Goal: Task Accomplishment & Management: Complete application form

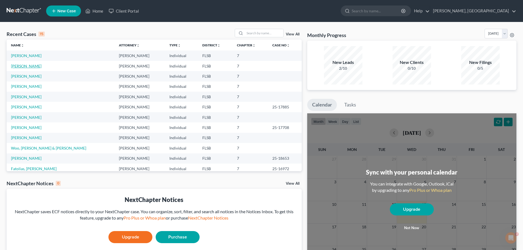
click at [24, 66] on link "[PERSON_NAME]" at bounding box center [26, 66] width 30 height 5
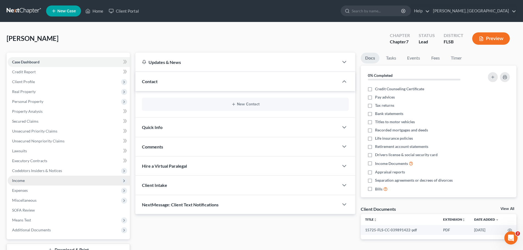
click at [19, 180] on span "Income" at bounding box center [18, 180] width 13 height 5
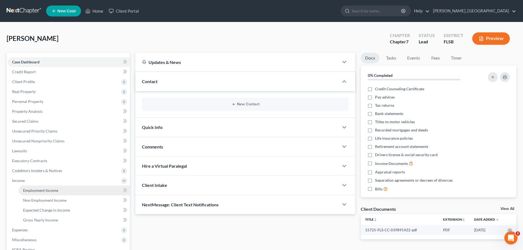
click at [56, 191] on span "Employment Income" at bounding box center [40, 190] width 35 height 5
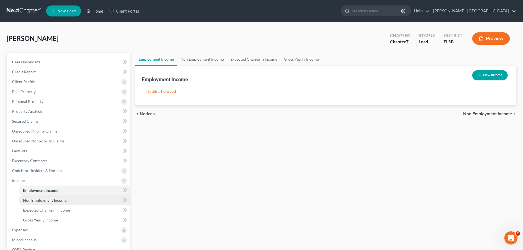
click at [49, 201] on span "Non Employment Income" at bounding box center [44, 200] width 43 height 5
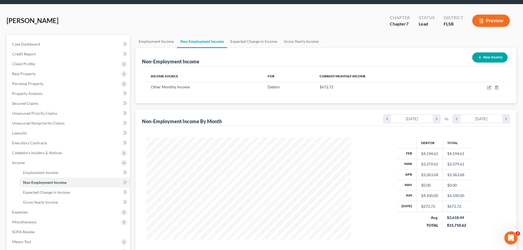
scroll to position [18, 0]
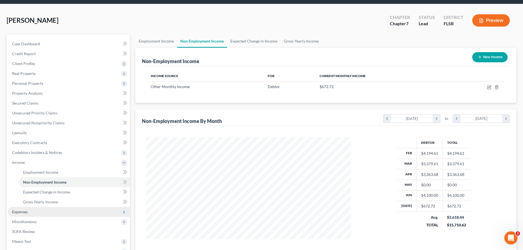
click at [24, 212] on span "Expenses" at bounding box center [20, 212] width 16 height 5
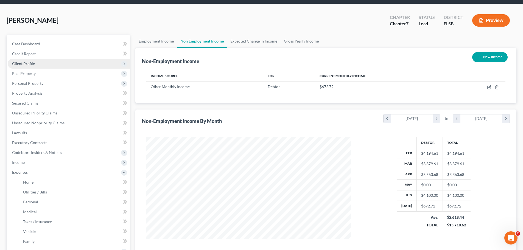
click at [27, 65] on span "Client Profile" at bounding box center [23, 63] width 23 height 5
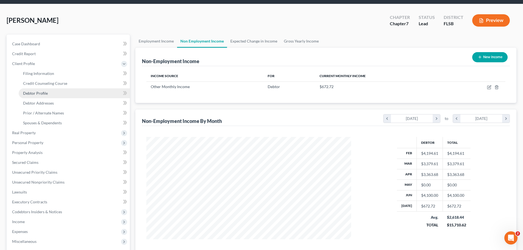
click at [40, 96] on link "Debtor Profile" at bounding box center [74, 93] width 111 height 10
select select "0"
select select "3"
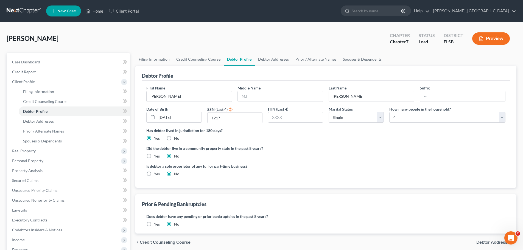
click at [489, 243] on span "Debtor Addresses" at bounding box center [495, 242] width 36 height 4
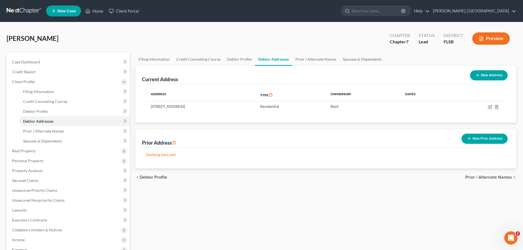
click at [492, 176] on span "Prior / Alternate Names" at bounding box center [489, 177] width 47 height 4
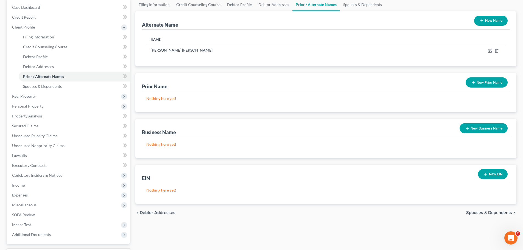
scroll to position [94, 0]
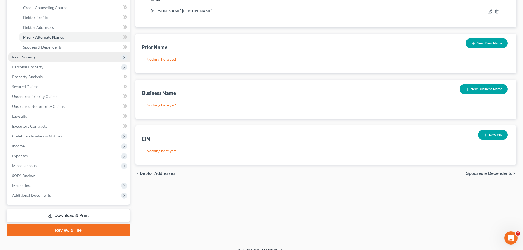
click at [31, 57] on span "Real Property" at bounding box center [24, 57] width 24 height 5
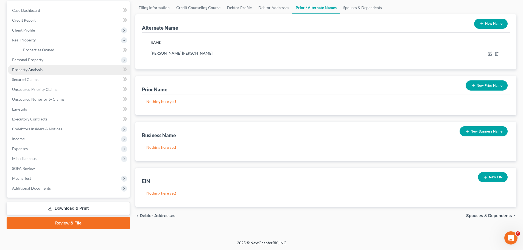
scroll to position [52, 0]
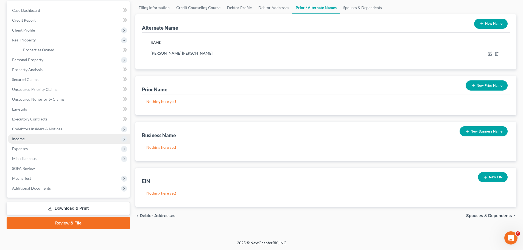
click at [22, 138] on span "Income" at bounding box center [18, 139] width 13 height 5
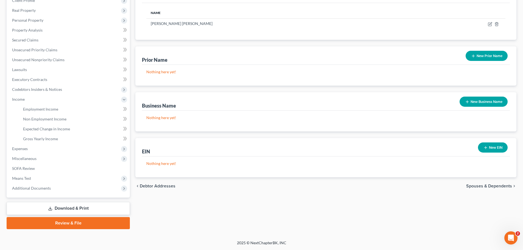
scroll to position [81, 0]
click at [48, 109] on span "Employment Income" at bounding box center [40, 109] width 35 height 5
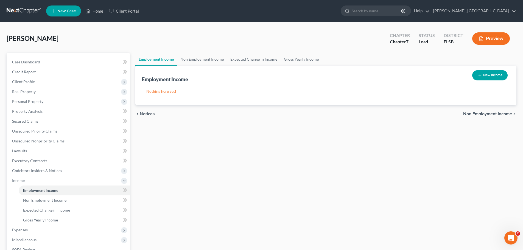
click at [493, 115] on span "Non Employment Income" at bounding box center [487, 114] width 49 height 4
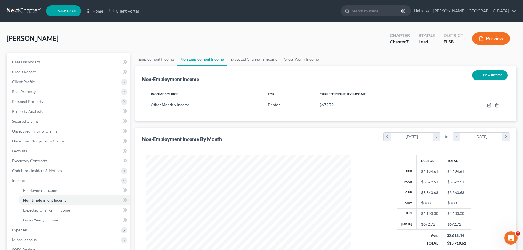
scroll to position [102, 216]
click at [25, 230] on span "Expenses" at bounding box center [20, 230] width 16 height 5
click at [28, 201] on span "Home" at bounding box center [28, 200] width 10 height 5
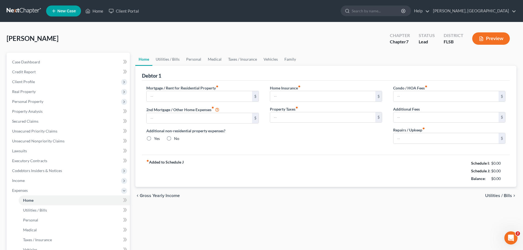
type input "400.00"
type input "0.00"
radio input "true"
type input "0.00"
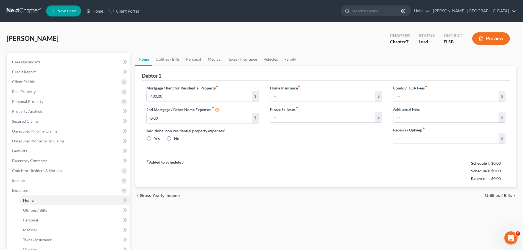
type input "0.00"
type input "0"
click at [168, 59] on link "Utilities / Bills" at bounding box center [167, 59] width 30 height 13
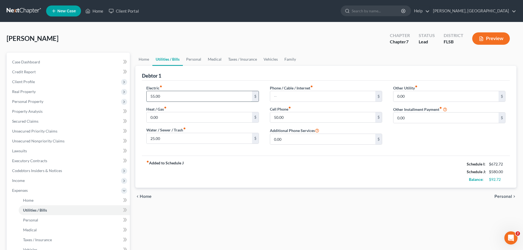
click at [163, 100] on input "55.00" at bounding box center [199, 96] width 105 height 10
drag, startPoint x: 167, startPoint y: 98, endPoint x: 134, endPoint y: 96, distance: 32.7
click at [134, 96] on div "Home Utilities / Bills Personal Medical Taxes / Insurance Vehicles Family Debto…" at bounding box center [326, 197] width 387 height 288
type input "150.00"
click at [306, 96] on input "text" at bounding box center [322, 96] width 105 height 10
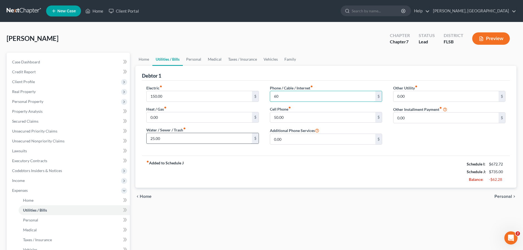
type input "60"
click at [216, 137] on input "25.00" at bounding box center [199, 138] width 105 height 10
click at [192, 59] on link "Personal" at bounding box center [194, 59] width 22 height 13
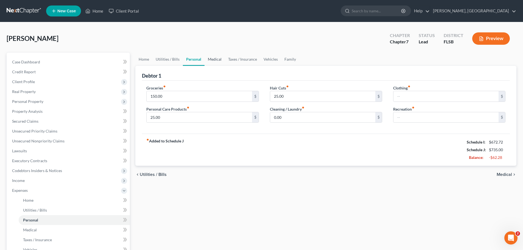
click at [214, 61] on link "Medical" at bounding box center [215, 59] width 20 height 13
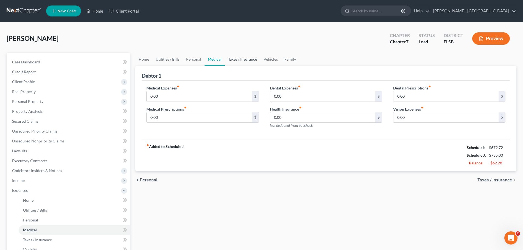
click at [241, 60] on link "Taxes / Insurance" at bounding box center [242, 59] width 35 height 13
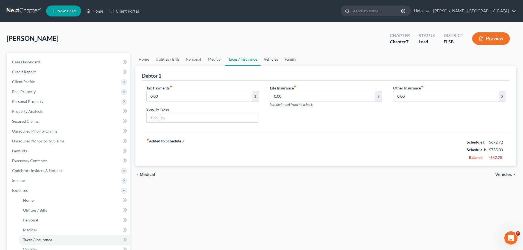
click at [269, 57] on link "Vehicles" at bounding box center [271, 59] width 21 height 13
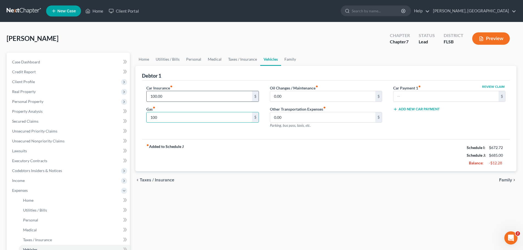
type input "100"
click at [167, 100] on input "100.00" at bounding box center [199, 96] width 105 height 10
type input "90"
click at [226, 118] on input "100" at bounding box center [199, 117] width 105 height 10
click at [291, 60] on link "Family" at bounding box center [290, 59] width 18 height 13
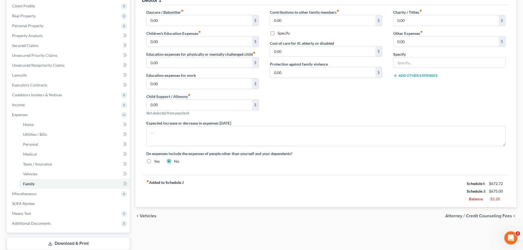
scroll to position [77, 0]
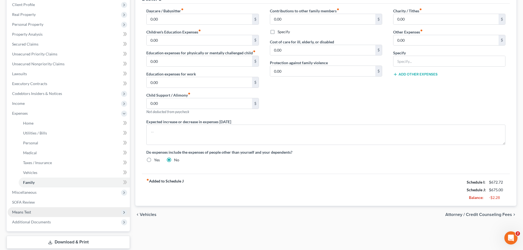
click at [25, 212] on span "Means Test" at bounding box center [21, 212] width 19 height 5
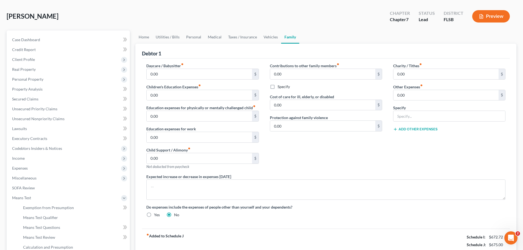
scroll to position [0, 0]
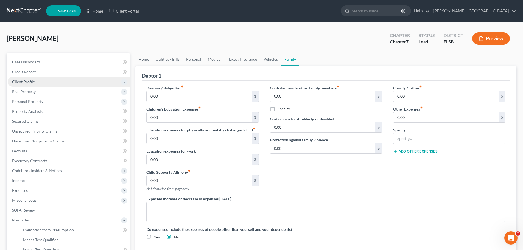
click at [27, 81] on span "Client Profile" at bounding box center [23, 81] width 23 height 5
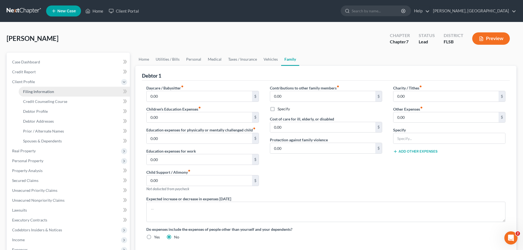
click at [35, 91] on span "Filing Information" at bounding box center [38, 91] width 31 height 5
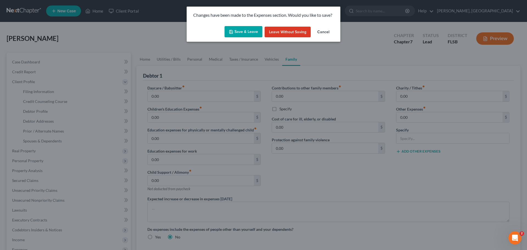
click at [233, 30] on icon "button" at bounding box center [231, 32] width 4 height 4
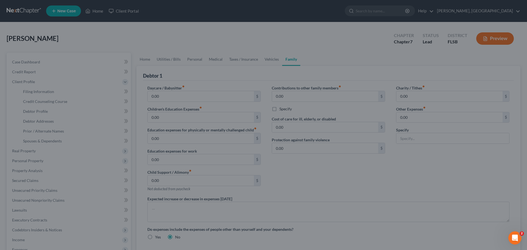
select select "1"
select select "0"
select select "9"
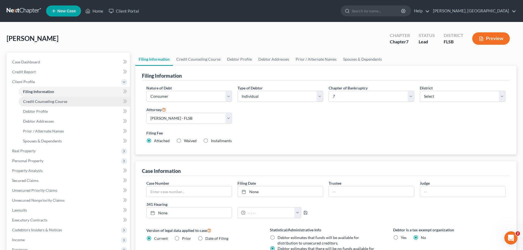
click at [42, 101] on span "Credit Counseling Course" at bounding box center [45, 101] width 44 height 5
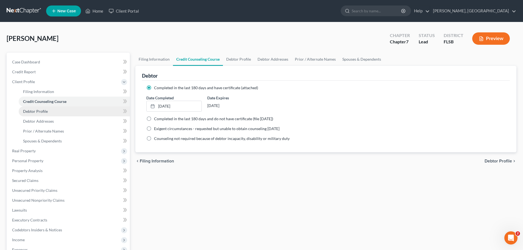
click at [38, 112] on span "Debtor Profile" at bounding box center [35, 111] width 25 height 5
select select "0"
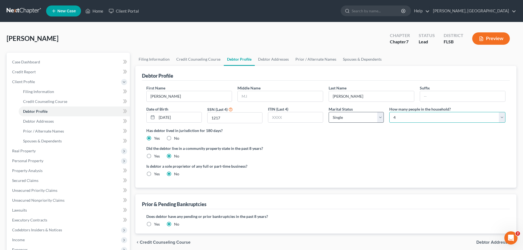
drag, startPoint x: 407, startPoint y: 119, endPoint x: 377, endPoint y: 123, distance: 30.5
click at [377, 123] on div "First Name [PERSON_NAME] Middle Name Last Name [PERSON_NAME] Date of Birth [DEM…" at bounding box center [326, 106] width 365 height 43
click at [389, 112] on select "Select 1 2 3 4 5 6 7 8 9 10 11 12 13 14 15 16 17 18 19 20" at bounding box center [447, 117] width 116 height 11
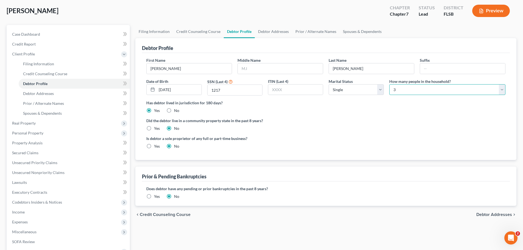
scroll to position [29, 0]
click at [402, 90] on select "Select 1 2 3 4 5 6 7 8 9 10 11 12 13 14 15 16 17 18 19 20" at bounding box center [447, 88] width 116 height 11
select select "3"
click at [389, 83] on select "Select 1 2 3 4 5 6 7 8 9 10 11 12 13 14 15 16 17 18 19 20" at bounding box center [447, 88] width 116 height 11
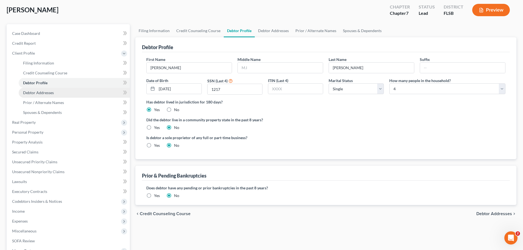
click at [43, 92] on span "Debtor Addresses" at bounding box center [38, 92] width 31 height 5
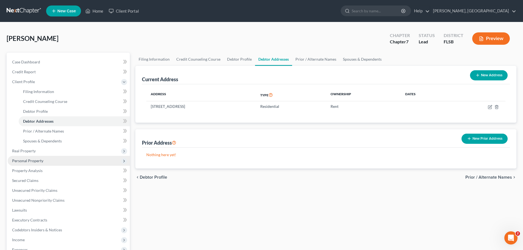
click at [31, 162] on span "Personal Property" at bounding box center [27, 160] width 31 height 5
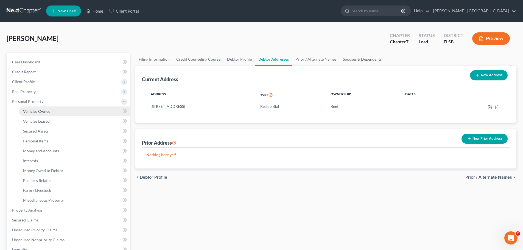
click at [44, 108] on link "Vehicles Owned" at bounding box center [74, 112] width 111 height 10
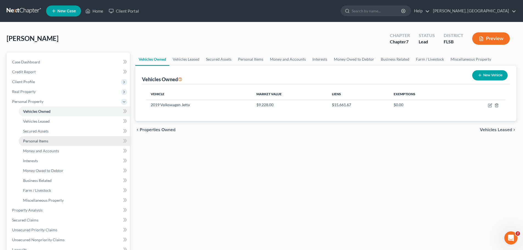
click at [39, 140] on span "Personal Items" at bounding box center [35, 141] width 25 height 5
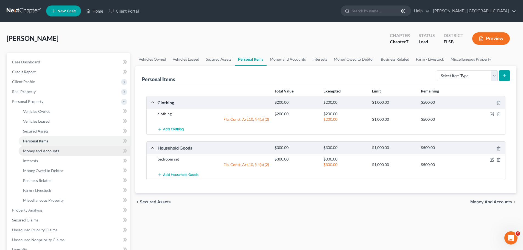
click at [46, 150] on span "Money and Accounts" at bounding box center [41, 151] width 36 height 5
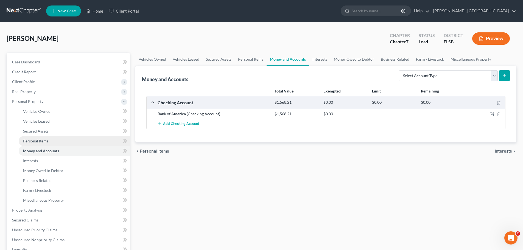
click at [40, 141] on span "Personal Items" at bounding box center [35, 141] width 25 height 5
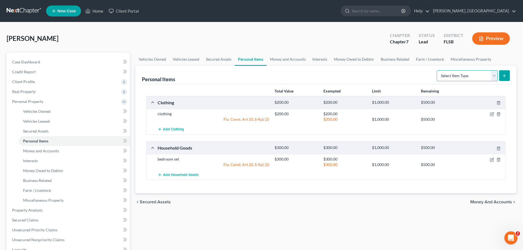
click at [494, 77] on select "Select Item Type Clothing Collectibles Of Value Electronics Firearms Household …" at bounding box center [467, 75] width 61 height 11
select select "electronics"
click at [438, 70] on select "Select Item Type Clothing Collectibles Of Value Electronics Firearms Household …" at bounding box center [467, 75] width 61 height 11
click at [507, 74] on icon "submit" at bounding box center [504, 76] width 4 height 4
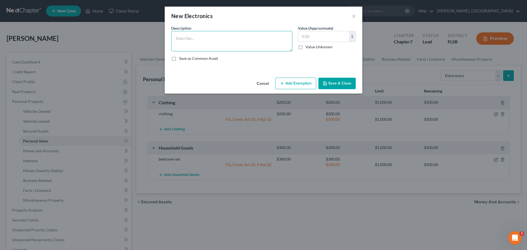
click at [212, 39] on textarea at bounding box center [231, 41] width 121 height 20
type textarea "TV"
click at [315, 36] on input "text" at bounding box center [323, 36] width 51 height 10
type input "100"
click at [295, 80] on button "Add Exemption" at bounding box center [295, 84] width 41 height 12
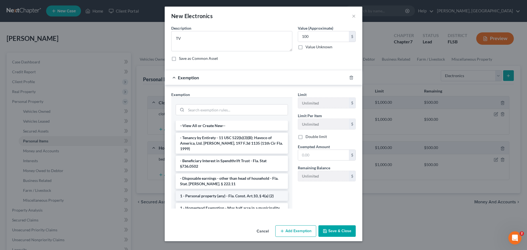
click at [216, 191] on li "1 - Personal property (any) - Fla. Const. Art.10, § 4(a) (2)" at bounding box center [232, 196] width 112 height 10
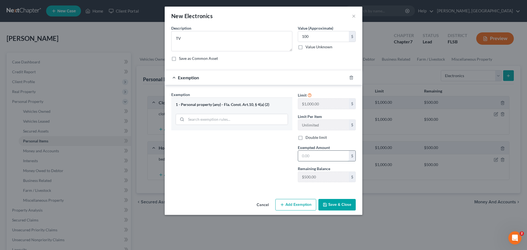
click at [316, 154] on input "text" at bounding box center [323, 156] width 51 height 10
type input "100"
click at [340, 207] on button "Save & Close" at bounding box center [337, 205] width 37 height 12
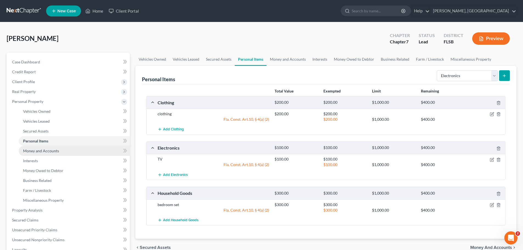
click at [37, 152] on span "Money and Accounts" at bounding box center [41, 151] width 36 height 5
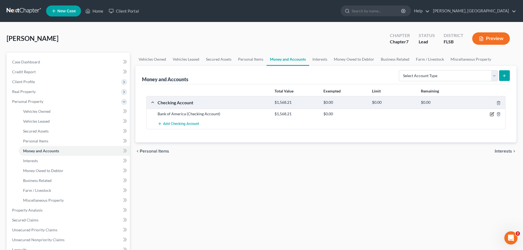
click at [492, 114] on icon "button" at bounding box center [492, 114] width 4 height 4
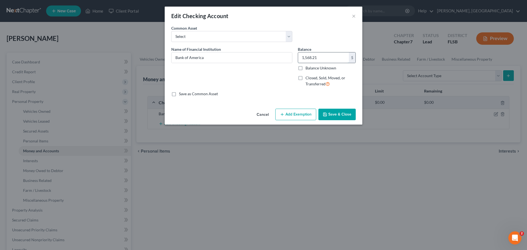
click at [325, 56] on input "1,568.21" at bounding box center [323, 57] width 51 height 10
type input "1,000"
click at [287, 37] on select "Select [PERSON_NAME] Fargo" at bounding box center [231, 36] width 121 height 11
click at [310, 31] on div "Common Asset Select [PERSON_NAME] Fargo" at bounding box center [264, 35] width 190 height 21
click at [298, 114] on button "Add Exemption" at bounding box center [295, 115] width 41 height 12
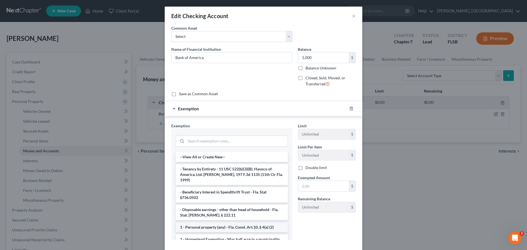
click at [223, 222] on li "1 - Personal property (any) - Fla. Const. Art.10, § 4(a) (2)" at bounding box center [232, 227] width 112 height 10
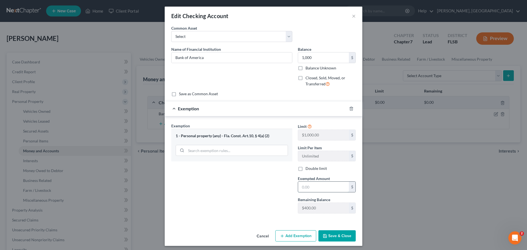
click at [324, 185] on input "text" at bounding box center [323, 187] width 51 height 10
type input "400"
click at [290, 237] on button "Add Exemption" at bounding box center [295, 236] width 41 height 12
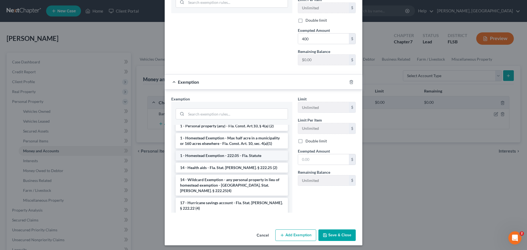
scroll to position [76, 0]
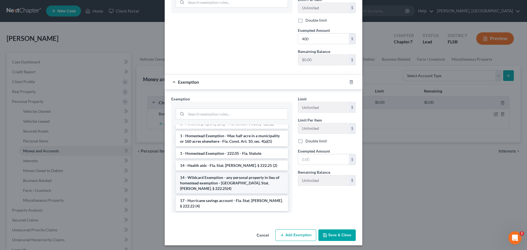
click at [227, 174] on li "14 - Wildcard Exemption - any personal property in lieu of homestead exemption …" at bounding box center [232, 183] width 112 height 21
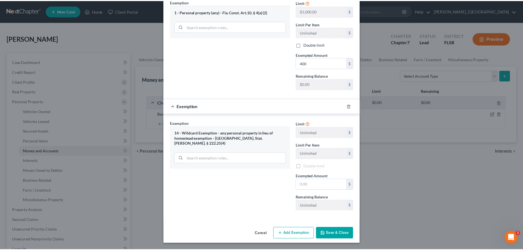
scroll to position [124, 0]
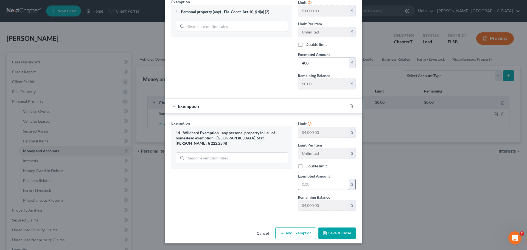
click at [316, 184] on input "text" at bounding box center [323, 184] width 51 height 10
type input "600"
click at [346, 233] on button "Save & Close" at bounding box center [337, 234] width 37 height 12
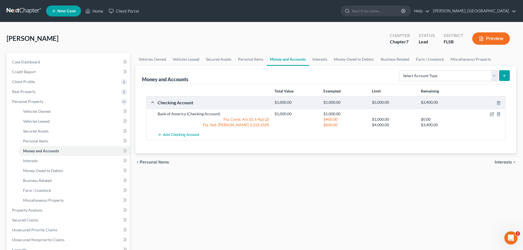
click at [506, 162] on span "Interests" at bounding box center [503, 162] width 17 height 4
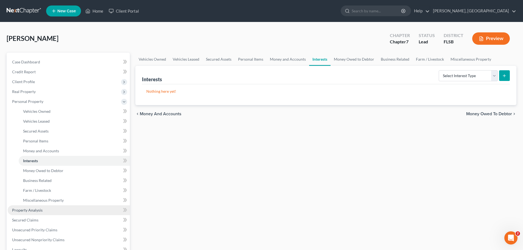
click at [31, 210] on span "Property Analysis" at bounding box center [27, 210] width 30 height 5
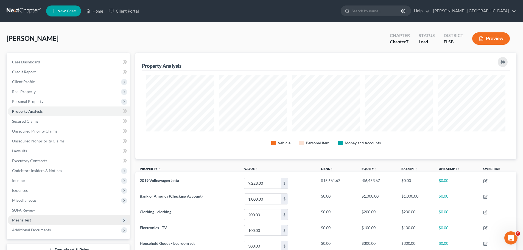
scroll to position [106, 381]
click at [32, 122] on span "Secured Claims" at bounding box center [25, 121] width 26 height 5
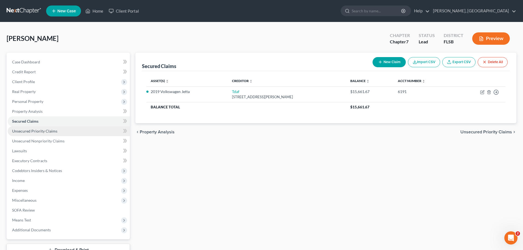
click at [42, 131] on span "Unsecured Priority Claims" at bounding box center [34, 131] width 45 height 5
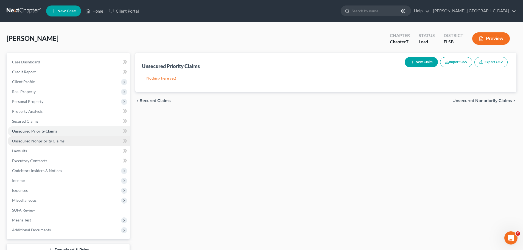
click at [38, 140] on span "Unsecured Nonpriority Claims" at bounding box center [38, 141] width 52 height 5
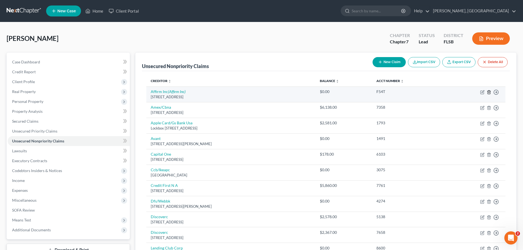
click at [490, 93] on icon "button" at bounding box center [489, 92] width 4 height 4
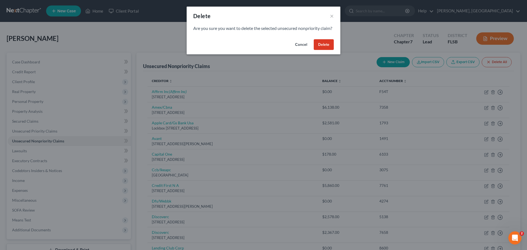
click at [324, 50] on button "Delete" at bounding box center [324, 44] width 20 height 11
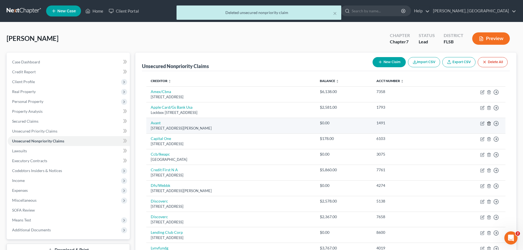
click at [490, 123] on icon "button" at bounding box center [489, 124] width 2 height 4
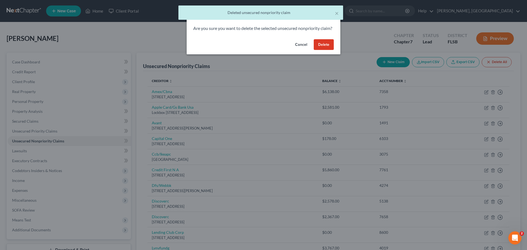
click at [322, 49] on button "Delete" at bounding box center [324, 44] width 20 height 11
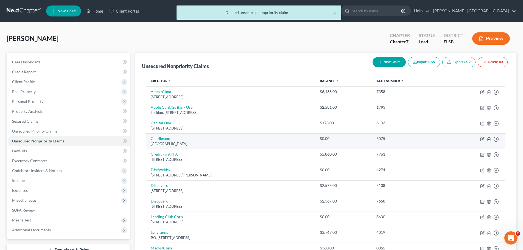
click at [490, 139] on icon "button" at bounding box center [489, 139] width 4 height 4
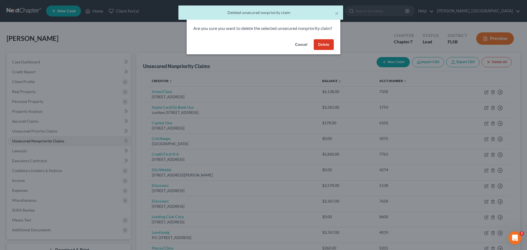
click at [322, 50] on button "Delete" at bounding box center [324, 44] width 20 height 11
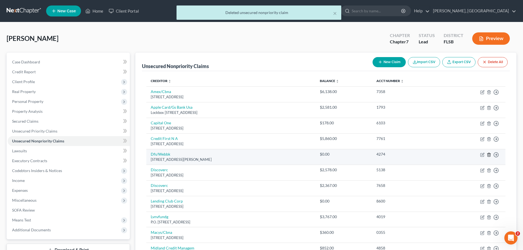
click at [488, 154] on icon "button" at bounding box center [489, 155] width 2 height 4
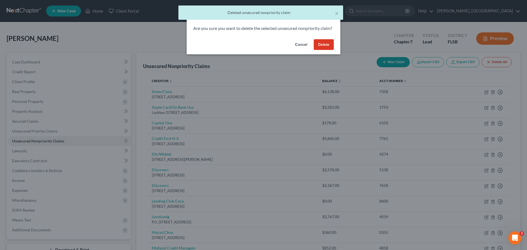
click at [323, 50] on button "Delete" at bounding box center [324, 44] width 20 height 11
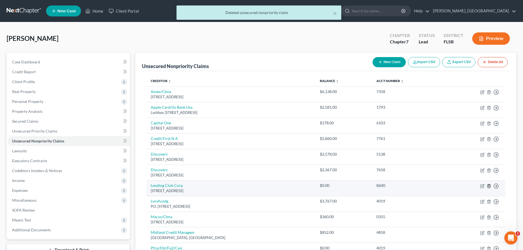
click at [489, 185] on icon "button" at bounding box center [489, 186] width 2 height 4
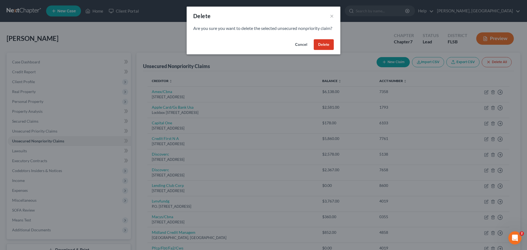
click at [324, 50] on button "Delete" at bounding box center [324, 44] width 20 height 11
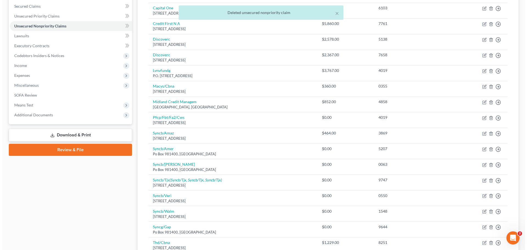
scroll to position [116, 0]
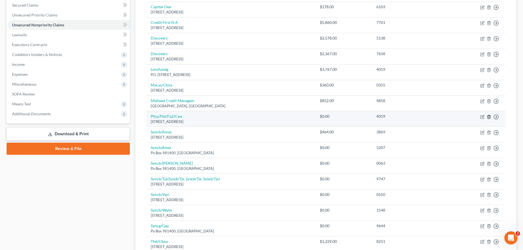
click at [488, 117] on icon "button" at bounding box center [489, 117] width 2 height 4
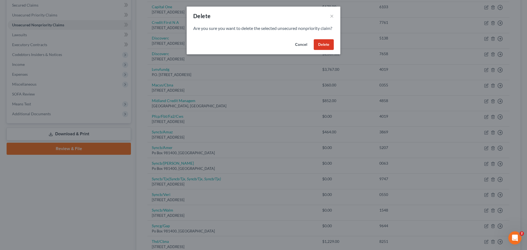
click at [326, 50] on button "Delete" at bounding box center [324, 44] width 20 height 11
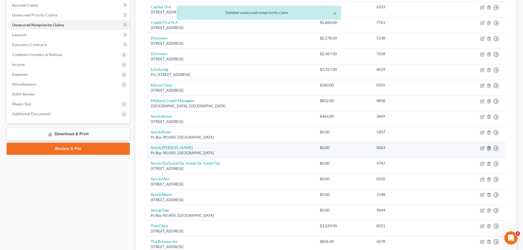
click at [489, 149] on line "button" at bounding box center [489, 148] width 0 height 1
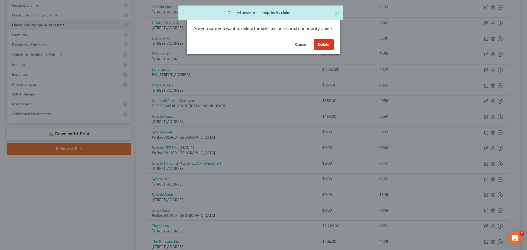
click at [324, 50] on button "Delete" at bounding box center [324, 44] width 20 height 11
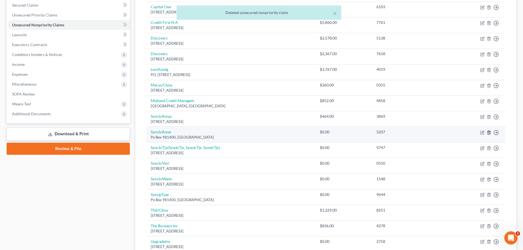
click at [489, 132] on polyline "button" at bounding box center [489, 132] width 3 height 0
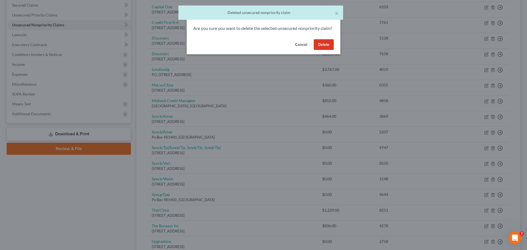
click at [322, 50] on button "Delete" at bounding box center [324, 44] width 20 height 11
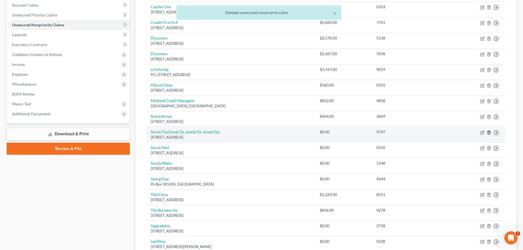
click at [489, 134] on icon "button" at bounding box center [489, 132] width 4 height 4
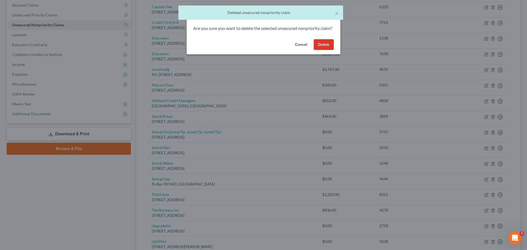
click at [323, 50] on button "Delete" at bounding box center [324, 44] width 20 height 11
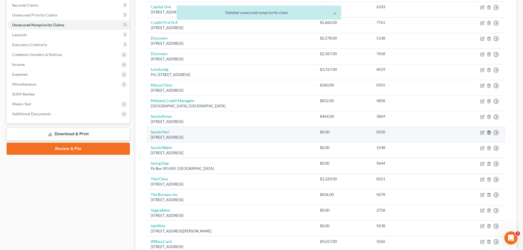
click at [490, 132] on icon "button" at bounding box center [489, 132] width 4 height 4
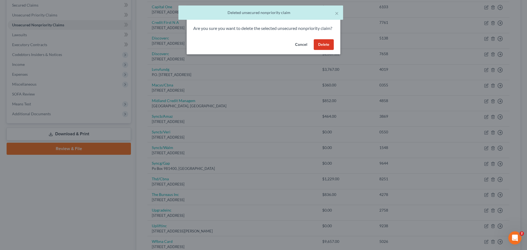
click at [322, 49] on button "Delete" at bounding box center [324, 44] width 20 height 11
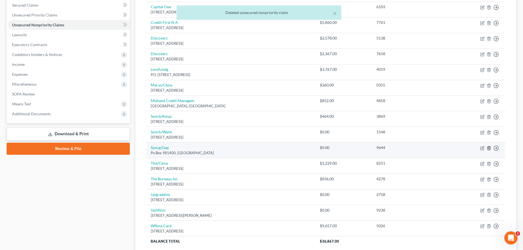
click at [490, 147] on polyline "button" at bounding box center [489, 147] width 3 height 0
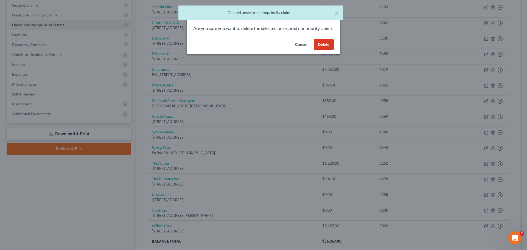
click at [327, 50] on button "Delete" at bounding box center [324, 44] width 20 height 11
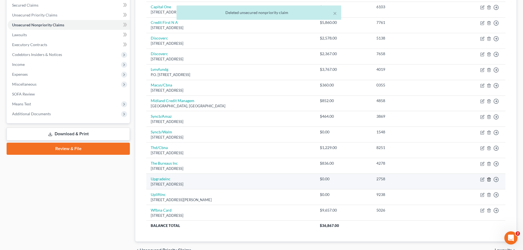
click at [489, 179] on polyline "button" at bounding box center [489, 179] width 3 height 0
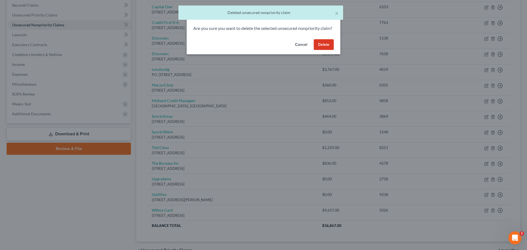
click at [326, 48] on button "Delete" at bounding box center [324, 44] width 20 height 11
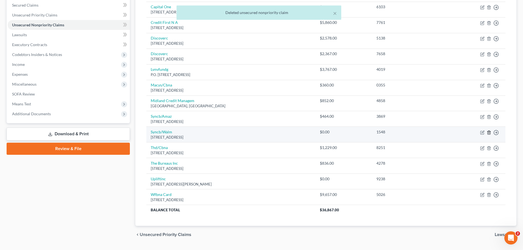
click at [489, 132] on polyline "button" at bounding box center [489, 132] width 3 height 0
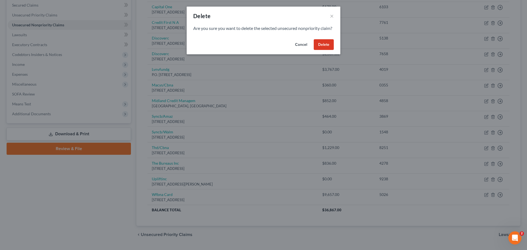
click at [320, 50] on button "Delete" at bounding box center [324, 44] width 20 height 11
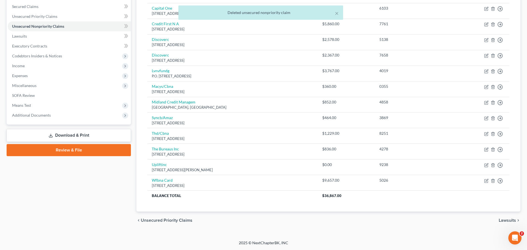
scroll to position [115, 0]
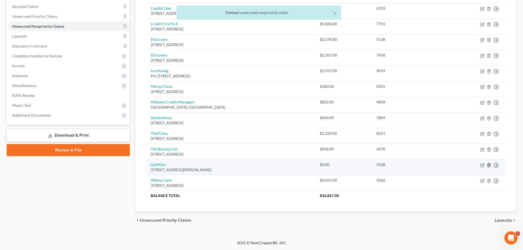
click at [489, 166] on line "button" at bounding box center [489, 165] width 0 height 1
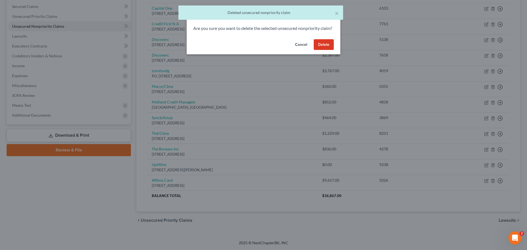
click at [323, 50] on button "Delete" at bounding box center [324, 44] width 20 height 11
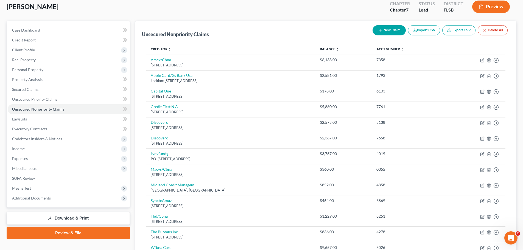
scroll to position [99, 0]
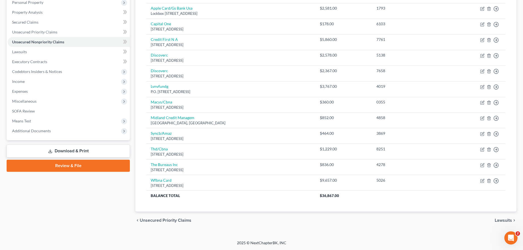
click at [504, 222] on span "Lawsuits" at bounding box center [503, 220] width 17 height 4
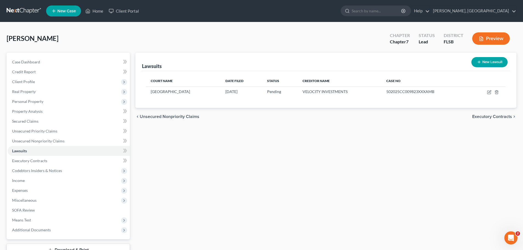
click at [504, 116] on span "Executory Contracts" at bounding box center [492, 117] width 40 height 4
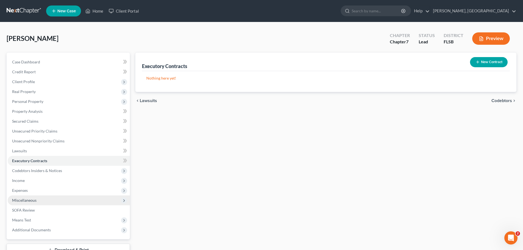
click at [32, 202] on span "Miscellaneous" at bounding box center [24, 200] width 24 height 5
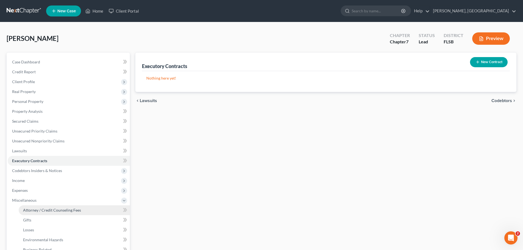
click at [44, 212] on span "Attorney / Credit Counseling Fees" at bounding box center [52, 210] width 58 height 5
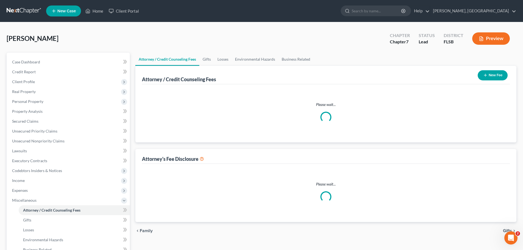
select select "2"
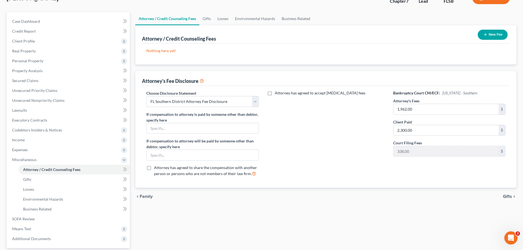
scroll to position [41, 0]
click at [509, 197] on span "Gifts" at bounding box center [507, 196] width 9 height 4
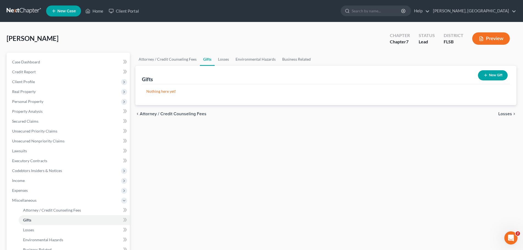
click at [505, 112] on span "Losses" at bounding box center [506, 114] width 14 height 4
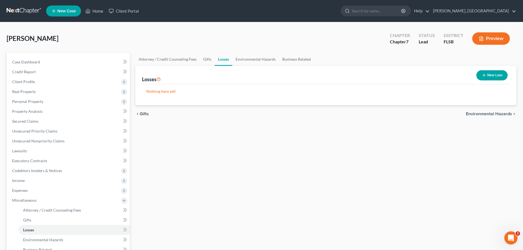
click at [504, 114] on span "Environmental Hazards" at bounding box center [489, 114] width 46 height 4
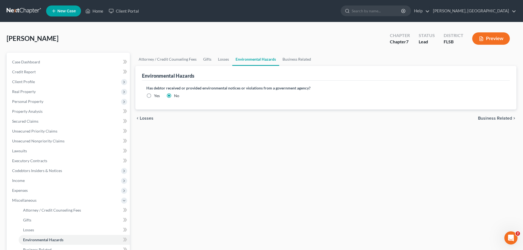
click at [503, 119] on span "Business Related" at bounding box center [495, 118] width 34 height 4
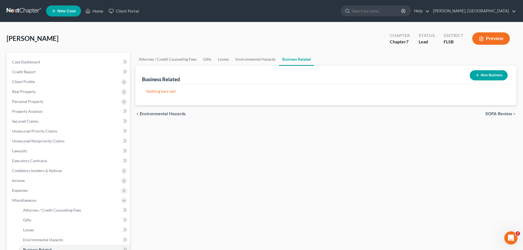
click at [502, 117] on div "chevron_left Environmental Hazards SOFA Review chevron_right" at bounding box center [325, 114] width 381 height 18
click at [497, 115] on span "SOFA Review" at bounding box center [499, 114] width 27 height 4
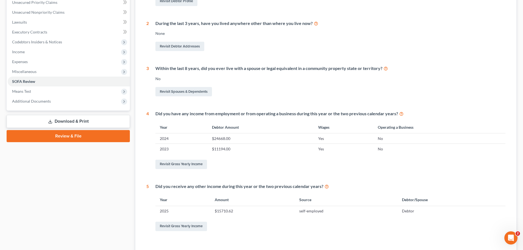
scroll to position [169, 0]
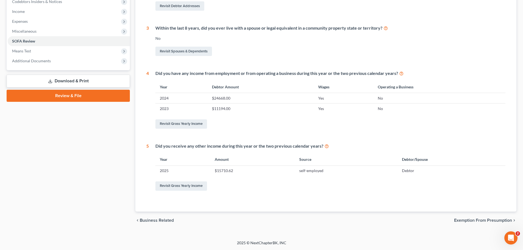
click at [493, 221] on span "Exemption from Presumption" at bounding box center [483, 220] width 58 height 4
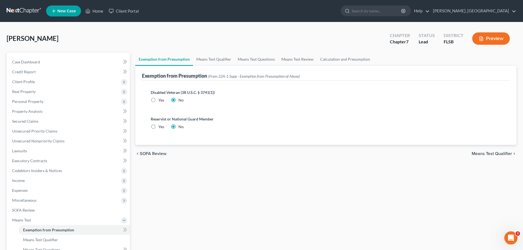
click at [494, 152] on span "Means Test Qualifier" at bounding box center [492, 154] width 40 height 4
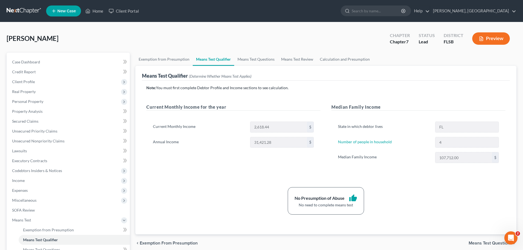
click at [497, 244] on span "Means Test Questions" at bounding box center [490, 243] width 43 height 4
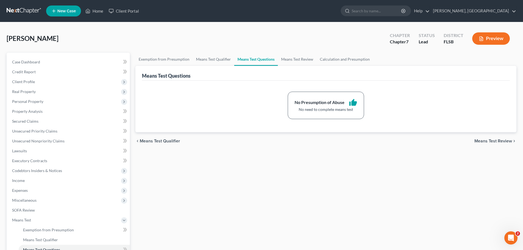
click at [493, 142] on span "Means Test Review" at bounding box center [494, 141] width 38 height 4
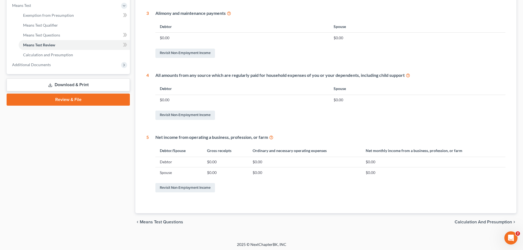
scroll to position [215, 0]
click at [486, 222] on span "Calculation and Presumption" at bounding box center [483, 221] width 57 height 4
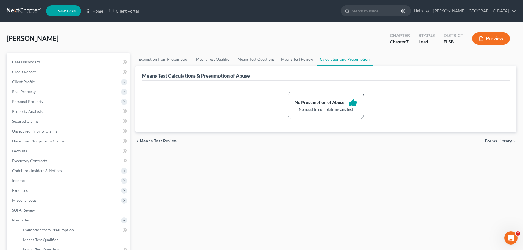
click at [506, 139] on span "Forms Library" at bounding box center [498, 141] width 27 height 4
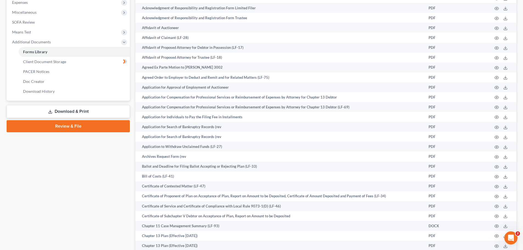
scroll to position [194, 0]
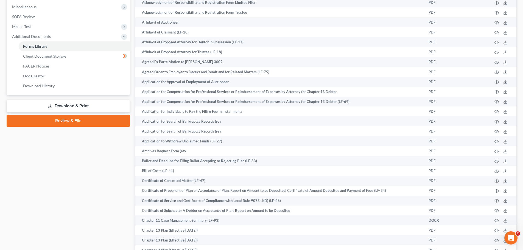
click at [71, 105] on link "Download & Print" at bounding box center [68, 106] width 123 height 13
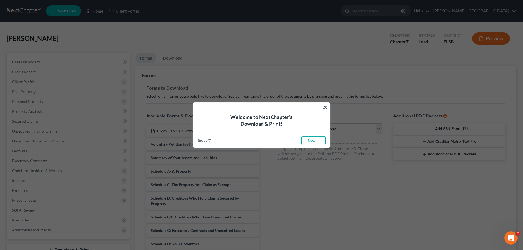
click at [314, 141] on link "Next →" at bounding box center [314, 141] width 24 height 9
select select "0"
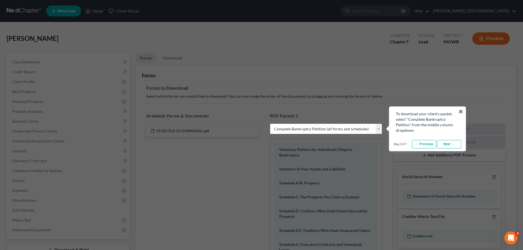
click at [464, 110] on div "To download your client's packet, select "Complete Bankruptcy Petition" from th…" at bounding box center [427, 120] width 76 height 26
click at [448, 145] on link "Next →" at bounding box center [449, 144] width 24 height 9
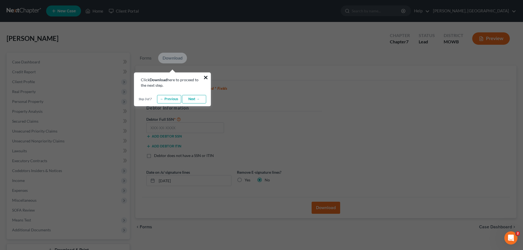
click at [205, 77] on button "×" at bounding box center [205, 77] width 5 height 9
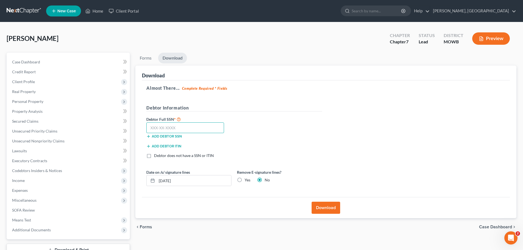
click at [149, 129] on input "text" at bounding box center [185, 127] width 78 height 11
type input "772-74-1217"
click at [333, 208] on button "Download" at bounding box center [326, 208] width 29 height 12
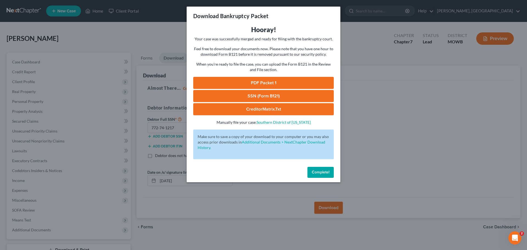
click at [269, 82] on link "PDF Packet 1" at bounding box center [263, 83] width 141 height 12
click at [315, 168] on button "Complete!" at bounding box center [321, 172] width 26 height 11
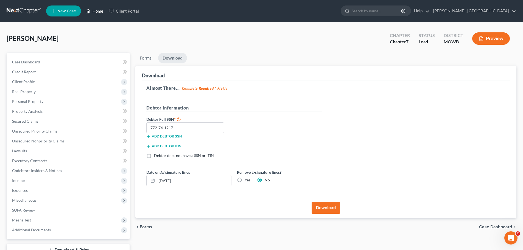
click at [96, 10] on link "Home" at bounding box center [94, 11] width 23 height 10
